Goal: Task Accomplishment & Management: Use online tool/utility

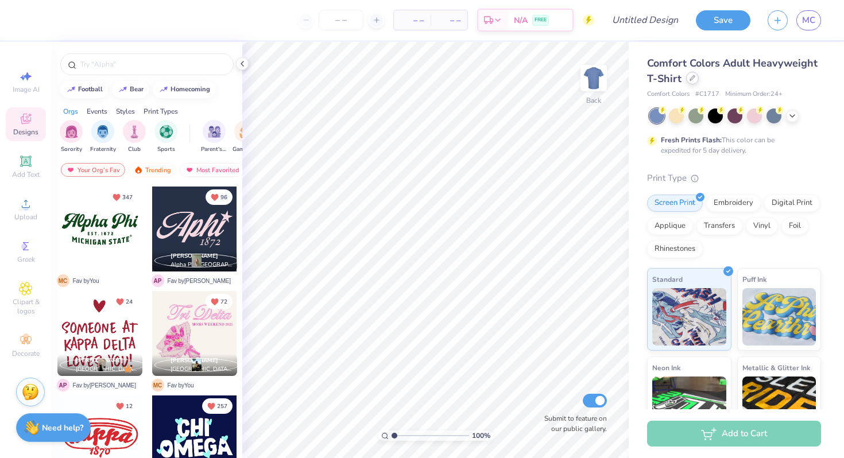
click at [690, 76] on icon at bounding box center [693, 78] width 6 height 6
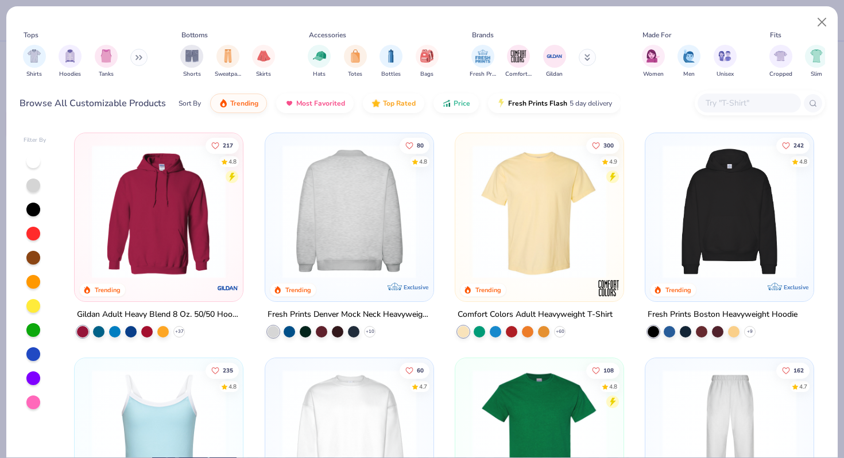
click at [366, 204] on img at bounding box center [348, 212] width 145 height 134
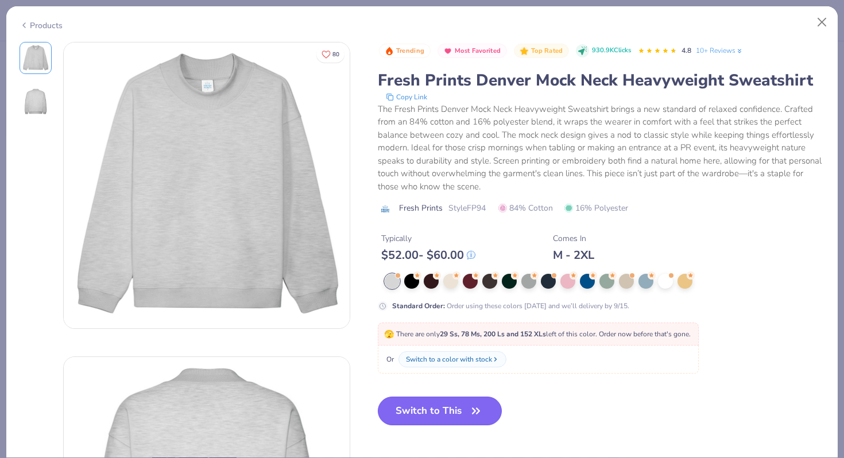
click at [455, 414] on button "Switch to This" at bounding box center [440, 411] width 125 height 29
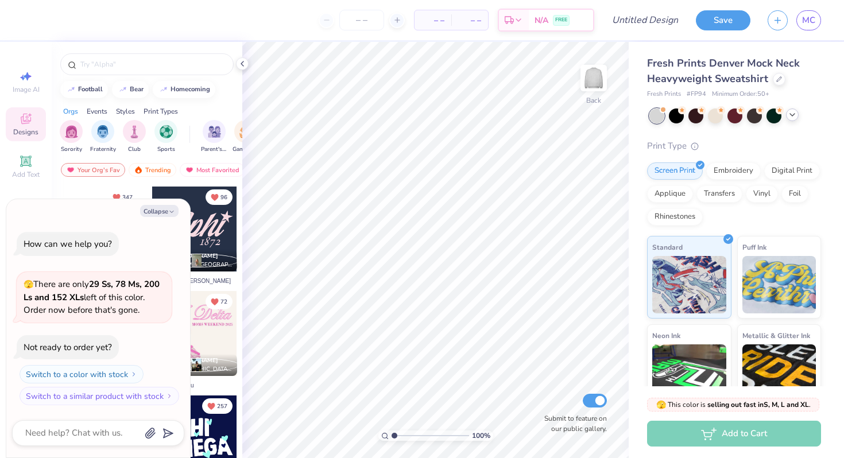
click at [789, 111] on icon at bounding box center [792, 114] width 9 height 9
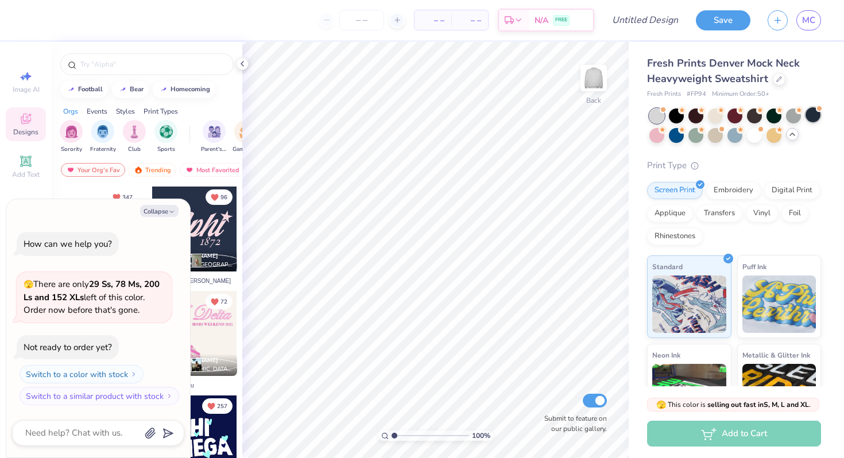
click at [817, 121] on div at bounding box center [813, 114] width 15 height 15
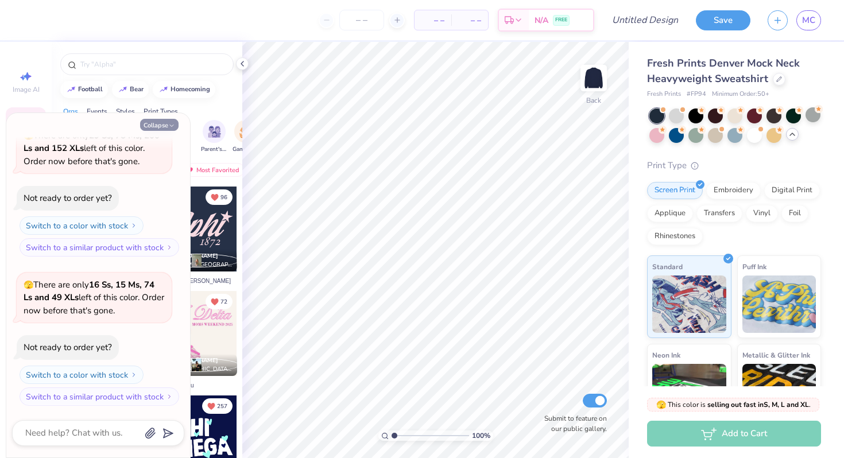
click at [172, 125] on icon "button" at bounding box center [171, 125] width 7 height 7
type textarea "x"
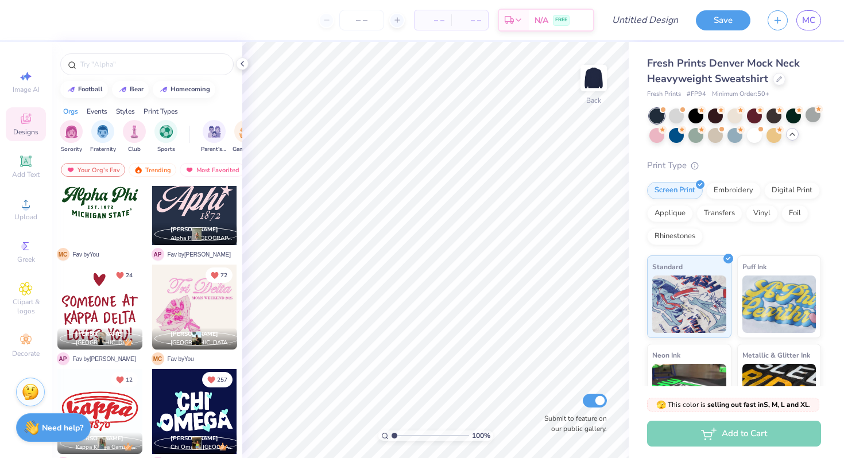
scroll to position [28, 0]
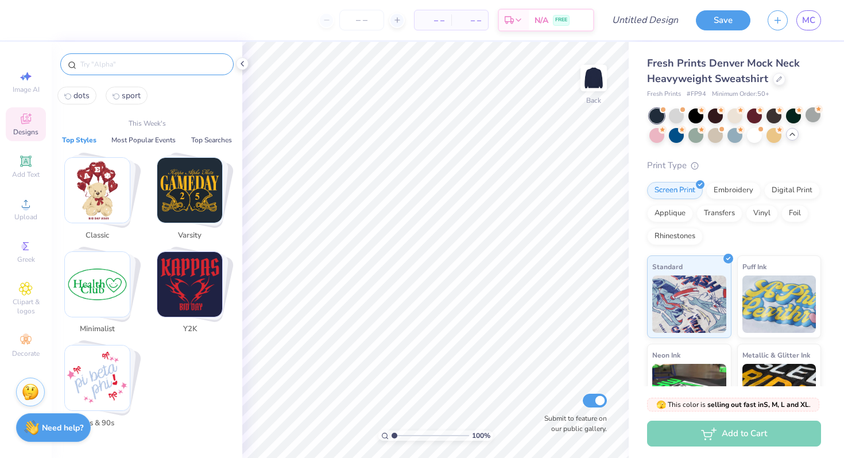
click at [160, 65] on input "text" at bounding box center [152, 64] width 147 height 11
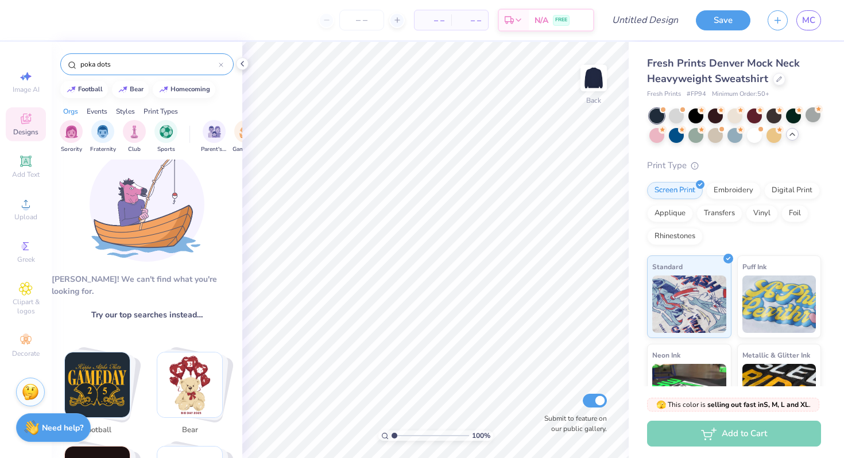
scroll to position [4, 0]
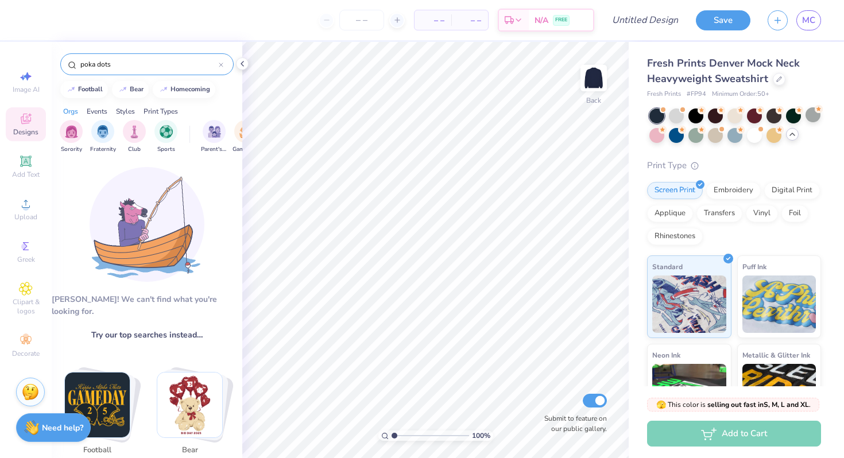
click at [91, 65] on input "poka dots" at bounding box center [149, 64] width 140 height 11
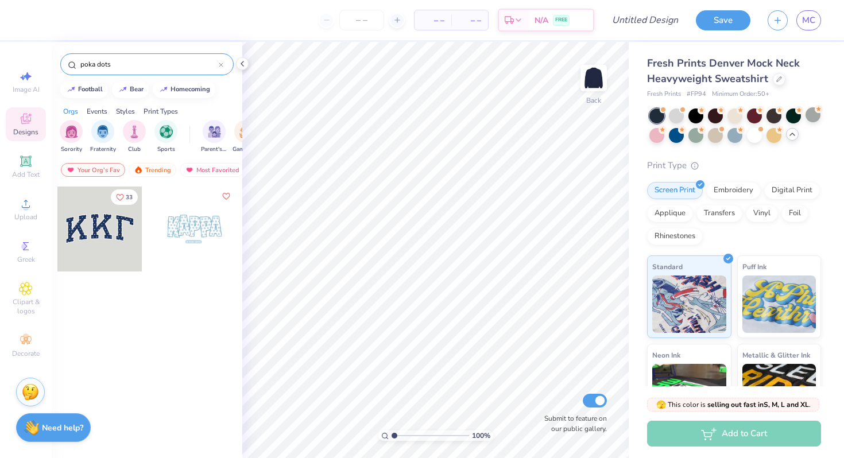
click at [91, 65] on input "poka dots" at bounding box center [149, 64] width 140 height 11
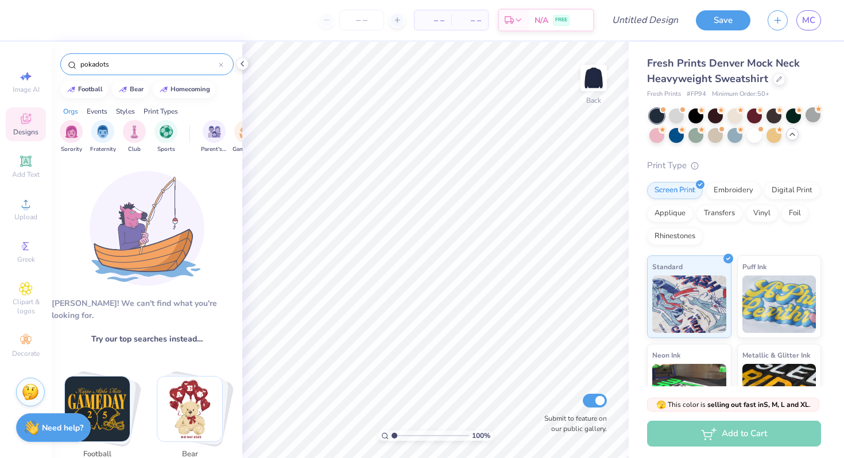
type input "poka dots"
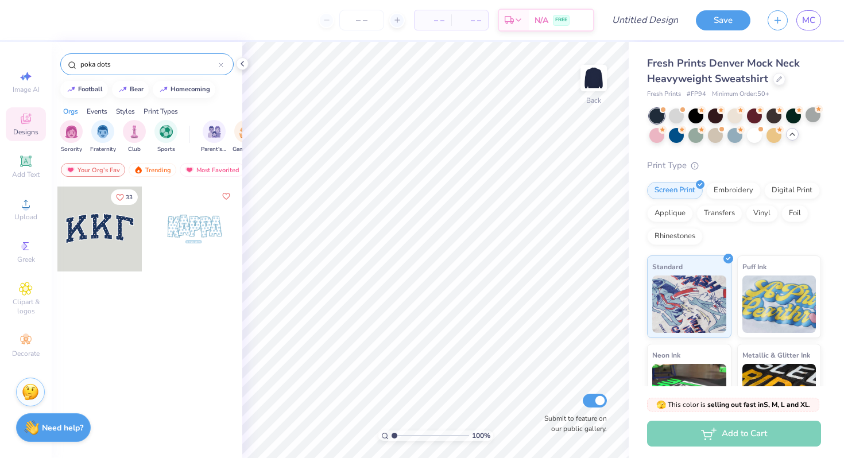
click at [101, 238] on div at bounding box center [99, 229] width 85 height 85
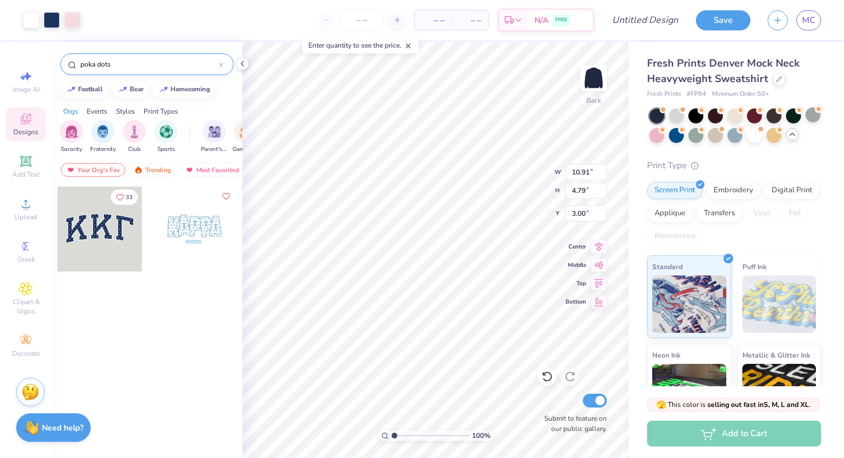
type input "2.01"
click at [208, 233] on div at bounding box center [194, 229] width 85 height 85
type input "9.30"
type input "2.11"
type input "3.64"
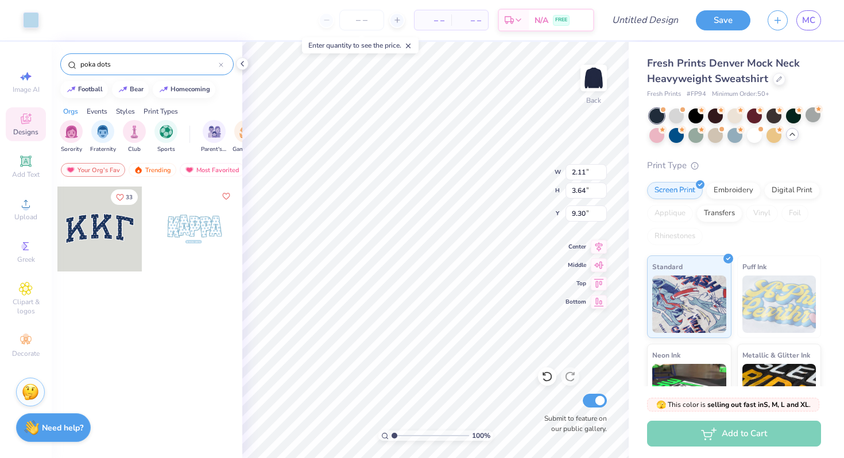
type input "9.62"
type input "2.21"
type input "3.61"
type input "9.53"
click at [24, 169] on div "Add Text" at bounding box center [26, 167] width 40 height 34
